Goal: Browse casually: Explore the website without a specific task or goal

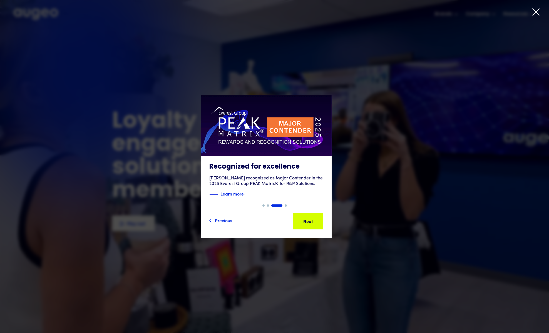
click at [534, 8] on icon at bounding box center [536, 12] width 8 height 8
